Goal: Information Seeking & Learning: Check status

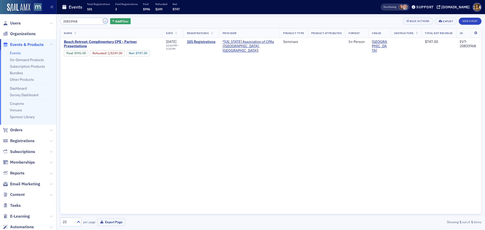
click at [103, 21] on button "×" at bounding box center [105, 21] width 5 height 5
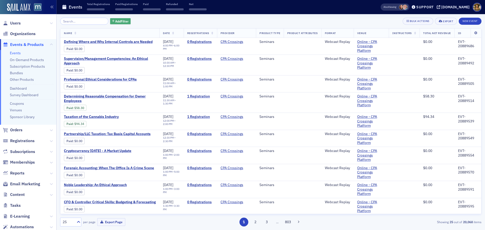
click at [115, 21] on span "Add Filter" at bounding box center [121, 21] width 13 height 5
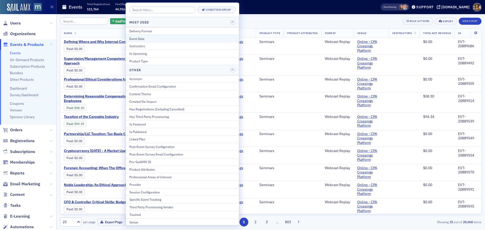
click at [139, 36] on div "Event Date" at bounding box center [182, 38] width 106 height 5
select select "7"
select select "2025"
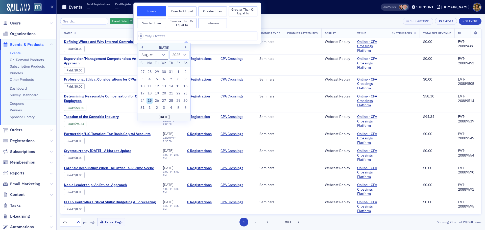
click at [141, 50] on div "[DATE]" at bounding box center [163, 47] width 53 height 5
click at [141, 47] on button "Previous Month" at bounding box center [141, 47] width 3 height 3
select select "5"
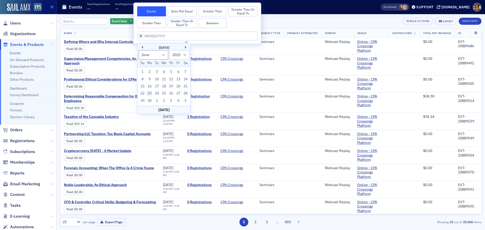
click at [152, 93] on div "23" at bounding box center [150, 93] width 6 height 6
type input "[DATE]"
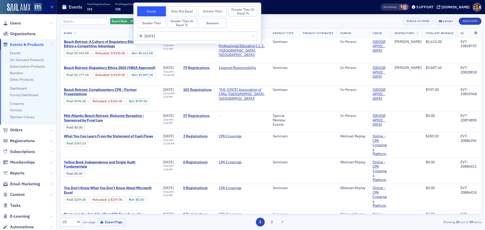
drag, startPoint x: 217, startPoint y: 26, endPoint x: 209, endPoint y: 29, distance: 8.0
click at [216, 26] on button "Between" at bounding box center [212, 23] width 29 height 10
select select "5"
select select "2025"
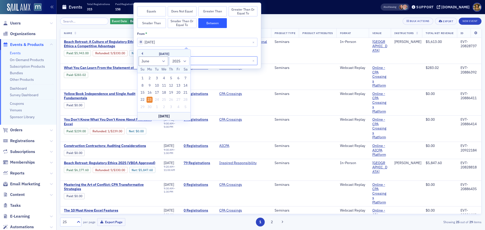
drag, startPoint x: 202, startPoint y: 61, endPoint x: 198, endPoint y: 61, distance: 4.3
click at [202, 60] on input "[DATE]" at bounding box center [197, 60] width 120 height 9
select select "5"
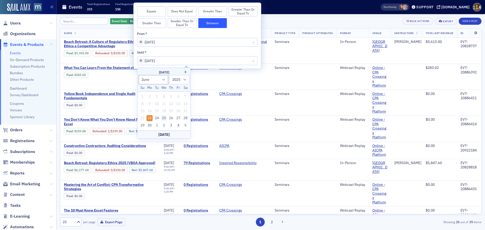
click at [165, 117] on div "25" at bounding box center [164, 118] width 6 height 6
type input "[DATE]"
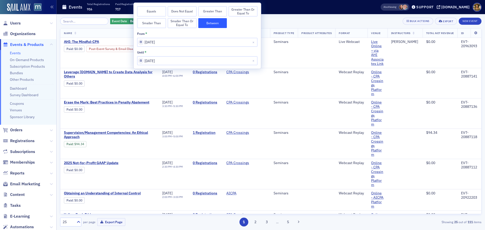
drag, startPoint x: 275, startPoint y: 11, endPoint x: 271, endPoint y: 12, distance: 3.9
click at [272, 12] on div "Events Total Registrations 916 Paid Registrations 717 Paid $106,521 Refunded $6…" at bounding box center [213, 7] width 303 height 13
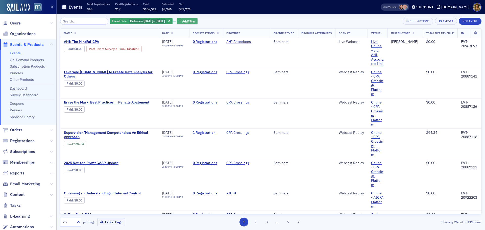
click at [196, 19] on span "Add Filter" at bounding box center [188, 21] width 13 height 5
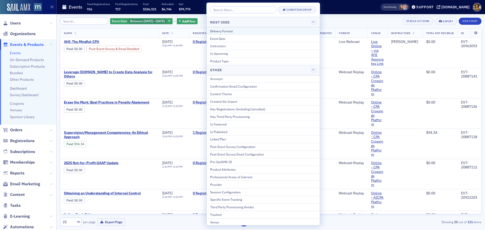
click at [216, 31] on div "Delivery Format" at bounding box center [263, 31] width 106 height 5
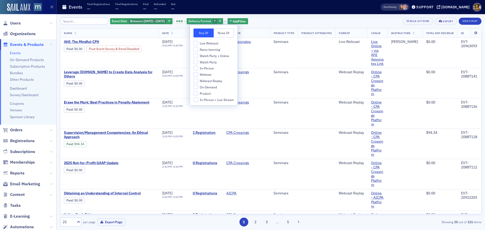
click at [200, 68] on span "In-Person" at bounding box center [207, 68] width 14 height 4
click at [198, 68] on input "In-Person" at bounding box center [196, 68] width 5 height 5
checkbox input "true"
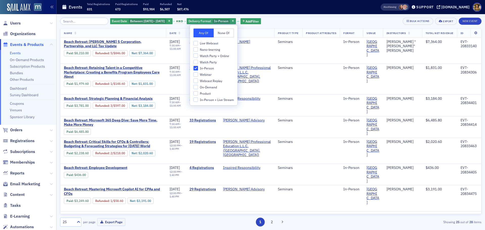
click at [304, 14] on div "Events Total Registrations 831 Paid Registrations 673 Paid $93,984 Refunded $6,…" at bounding box center [213, 7] width 303 height 13
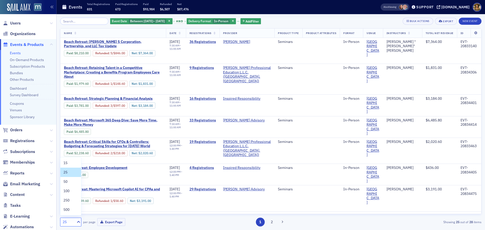
drag, startPoint x: 76, startPoint y: 222, endPoint x: 70, endPoint y: 218, distance: 8.1
click at [76, 222] on icon at bounding box center [78, 222] width 5 height 5
drag, startPoint x: 65, startPoint y: 212, endPoint x: 117, endPoint y: 195, distance: 54.9
click at [65, 211] on span "500" at bounding box center [66, 209] width 6 height 5
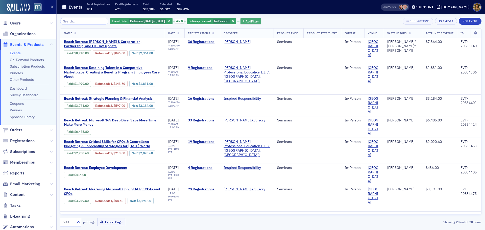
click at [258, 19] on span "Add Filter" at bounding box center [252, 21] width 13 height 5
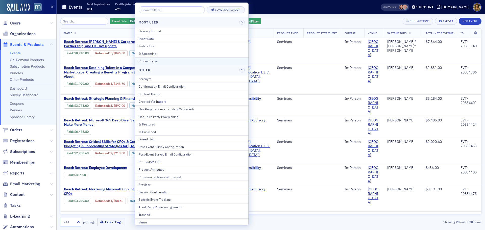
drag, startPoint x: 156, startPoint y: 61, endPoint x: 184, endPoint y: 62, distance: 28.1
click at [157, 62] on div "Product Type" at bounding box center [192, 61] width 106 height 5
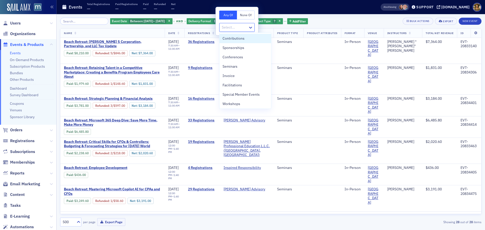
click at [229, 28] on div at bounding box center [234, 27] width 26 height 6
click at [230, 67] on span "Seminars" at bounding box center [230, 66] width 15 height 5
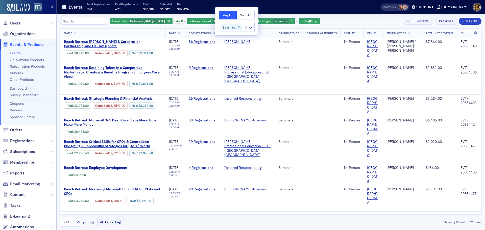
click at [348, 19] on div "Event Date Between : [DATE] – [DATE] and Delivery Format In-Person and Product …" at bounding box center [271, 21] width 422 height 7
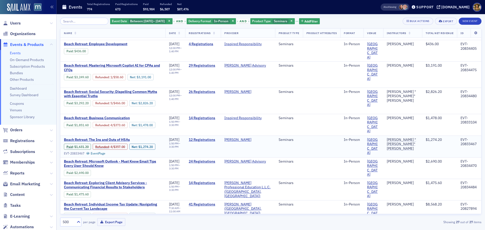
scroll to position [126, 0]
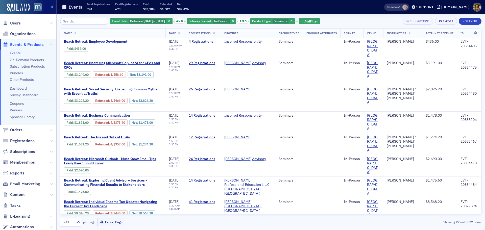
click at [176, 33] on span "Date" at bounding box center [172, 33] width 7 height 4
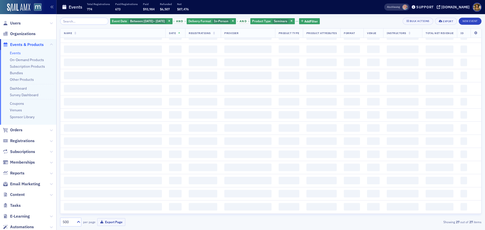
scroll to position [480, 0]
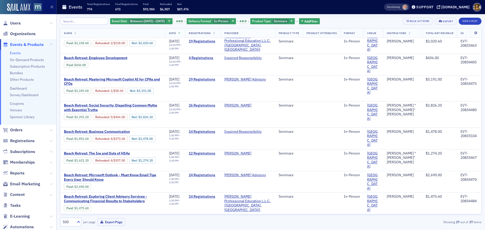
click at [176, 33] on span "Date" at bounding box center [172, 33] width 7 height 4
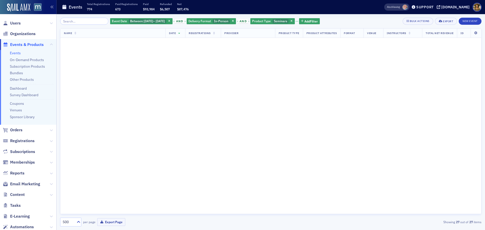
scroll to position [480, 0]
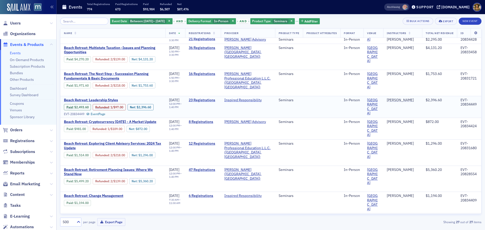
scroll to position [481, 0]
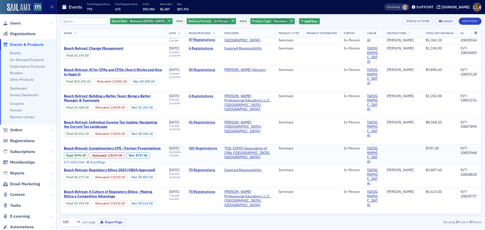
click at [211, 148] on link "101 Registrations" at bounding box center [203, 148] width 29 height 5
